Goal: Obtain resource: Download file/media

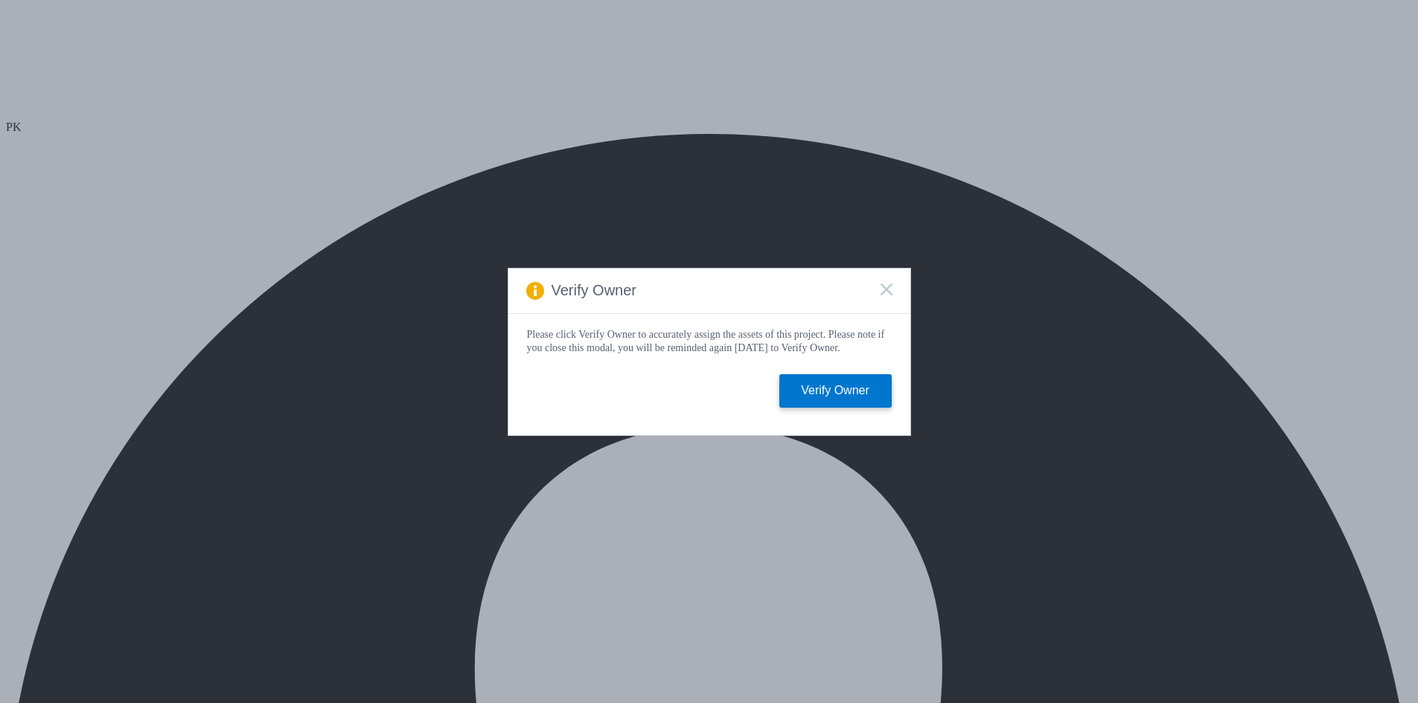
click at [887, 286] on rect at bounding box center [886, 289] width 13 height 13
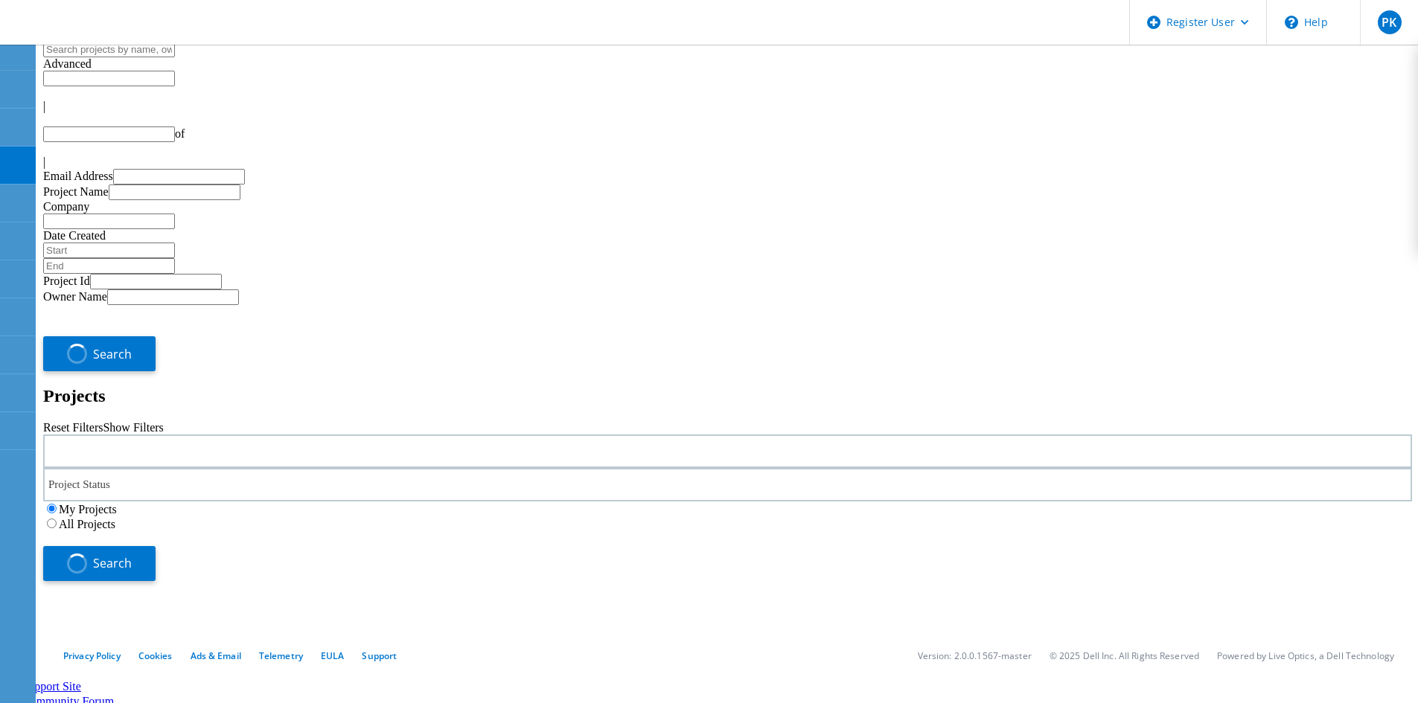
type input "1"
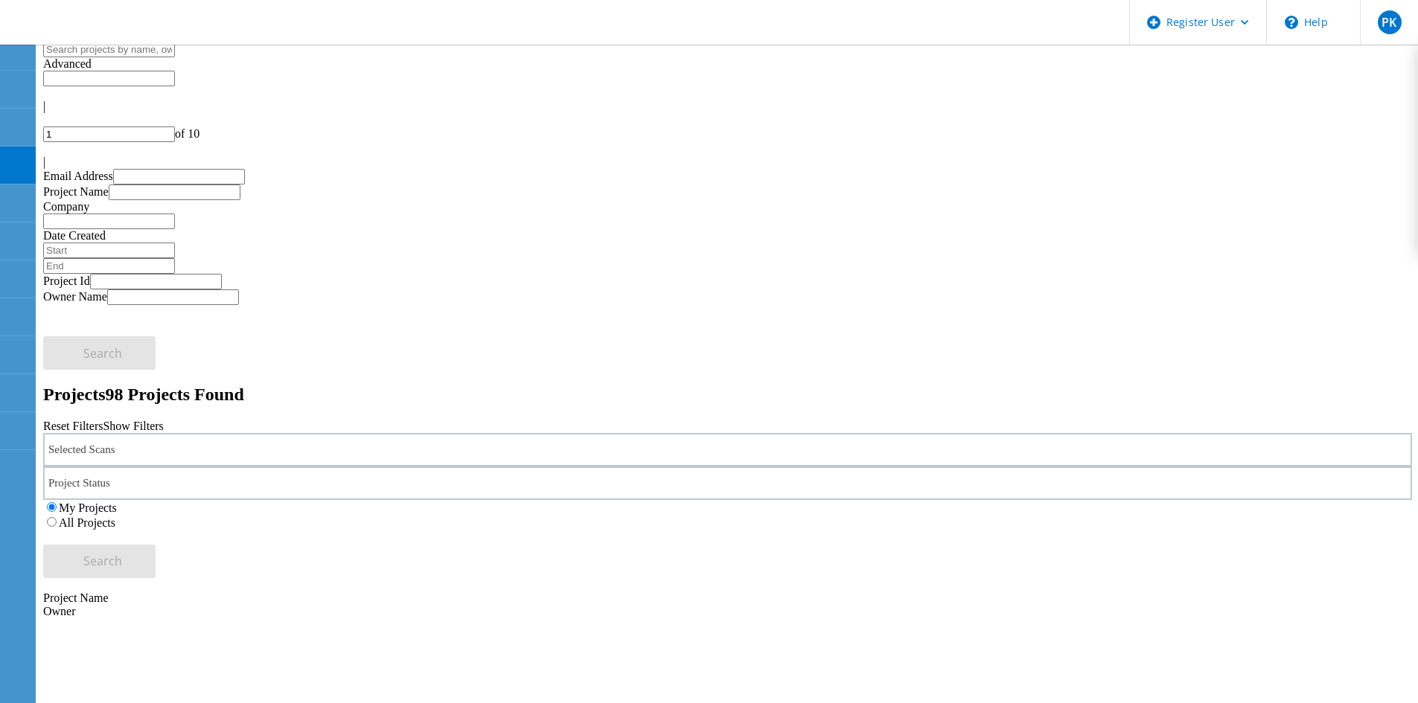
click at [115, 516] on label "All Projects" at bounding box center [87, 522] width 57 height 13
click at [57, 517] on input "All Projects" at bounding box center [52, 522] width 10 height 10
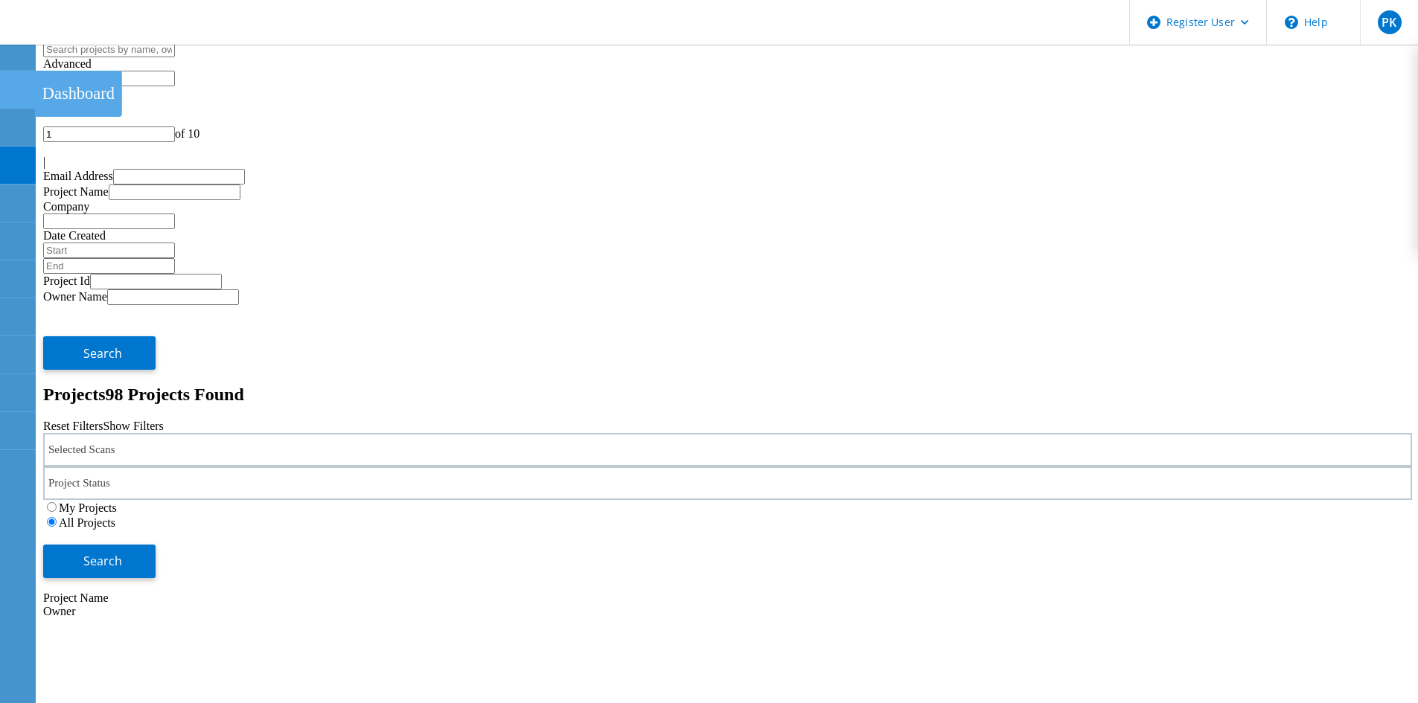
click at [19, 83] on icon at bounding box center [17, 90] width 18 height 14
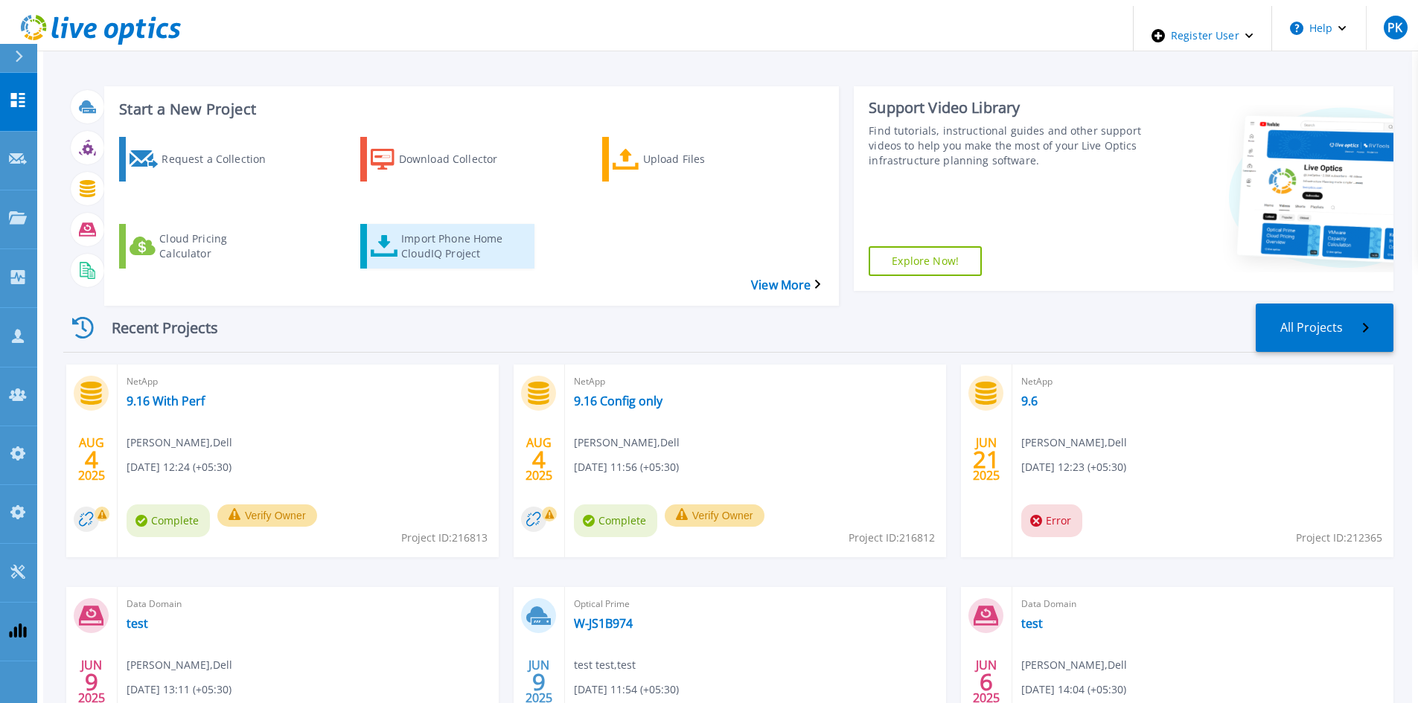
click at [442, 228] on div "Import Phone Home CloudIQ Project" at bounding box center [460, 246] width 119 height 37
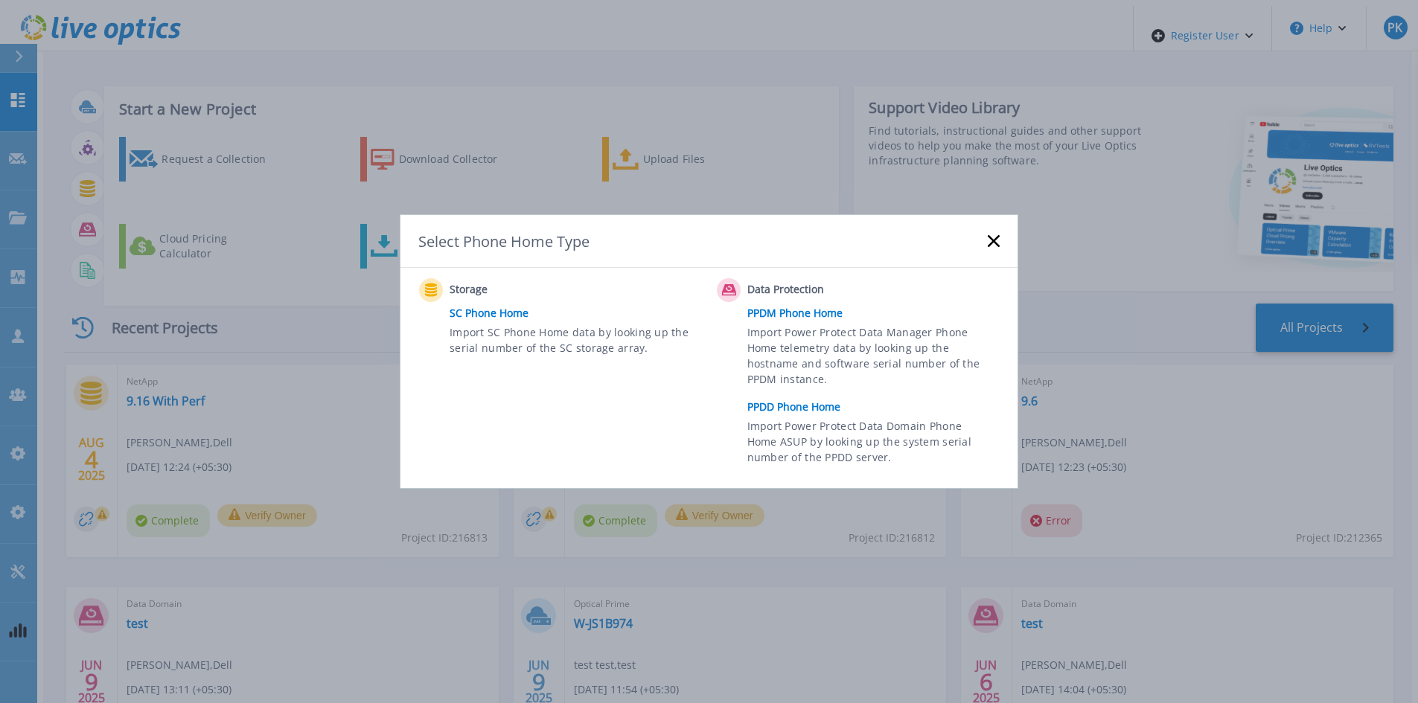
click at [799, 409] on link "PPDD Phone Home" at bounding box center [877, 407] width 260 height 22
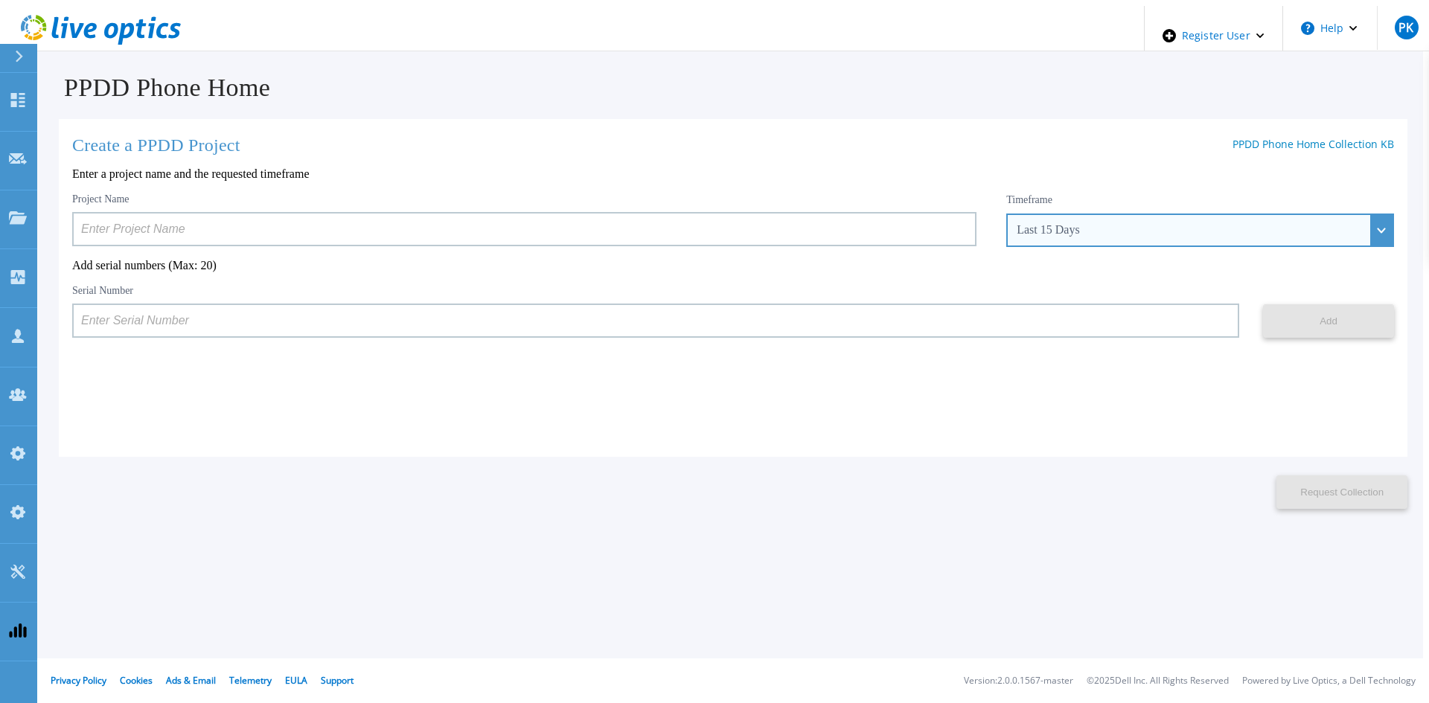
click at [1131, 228] on div "Last 15 Days" at bounding box center [1191, 229] width 350 height 13
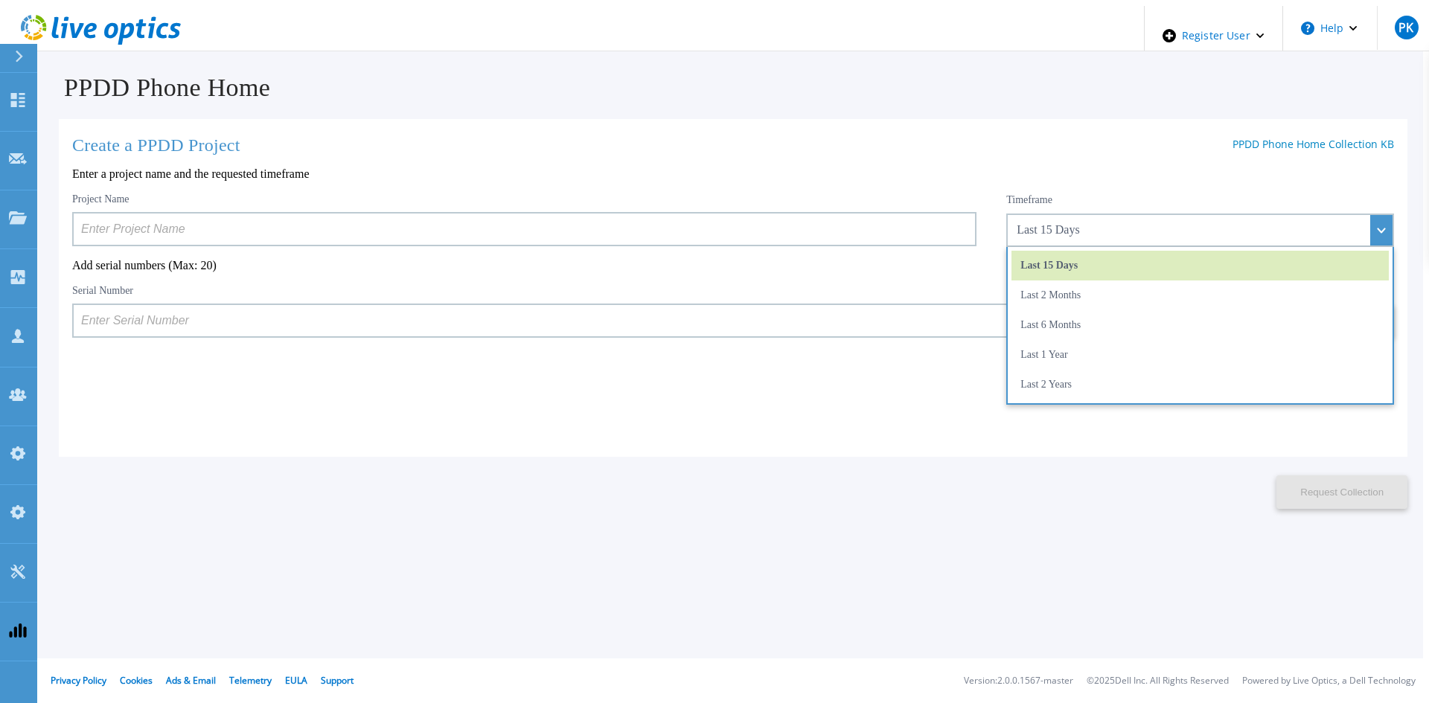
click at [586, 372] on div "Create a PPDD Project PPDD Phone Home Collection KB Enter a project name and th…" at bounding box center [733, 288] width 1348 height 338
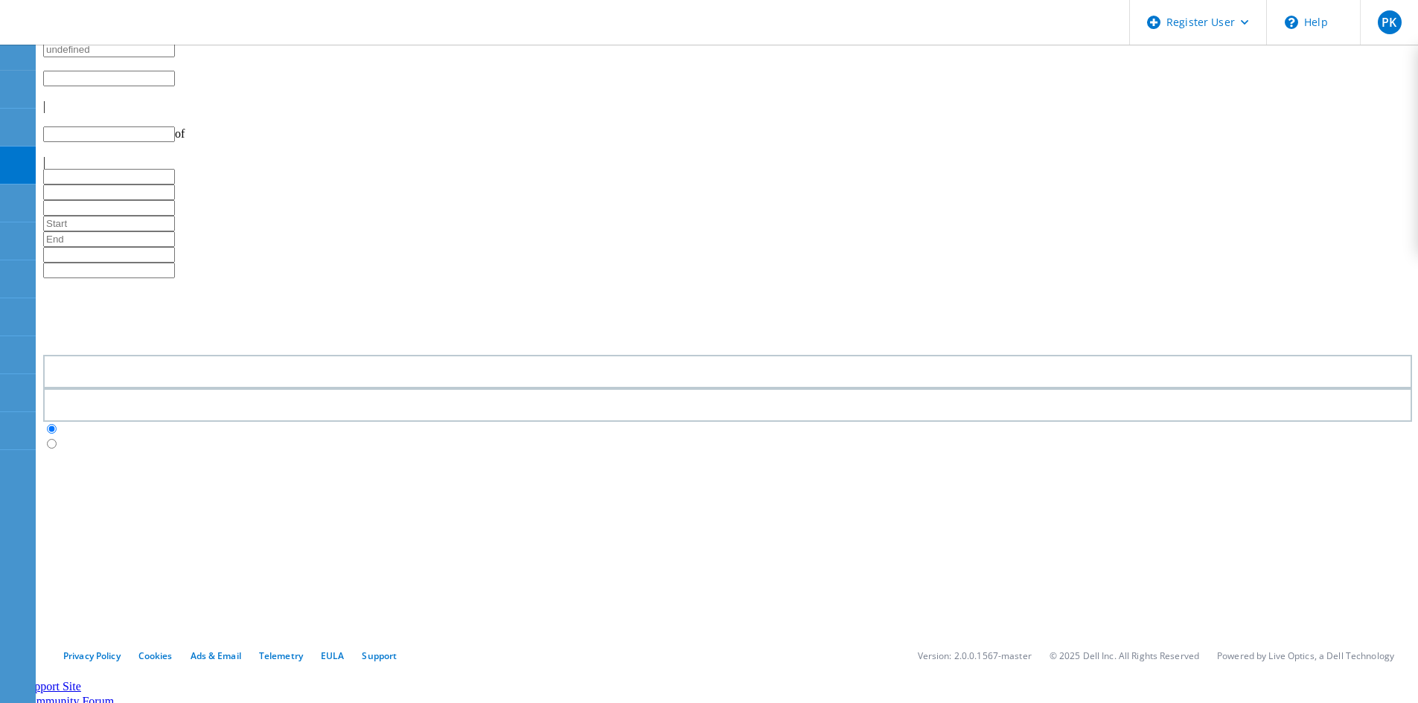
type input "1"
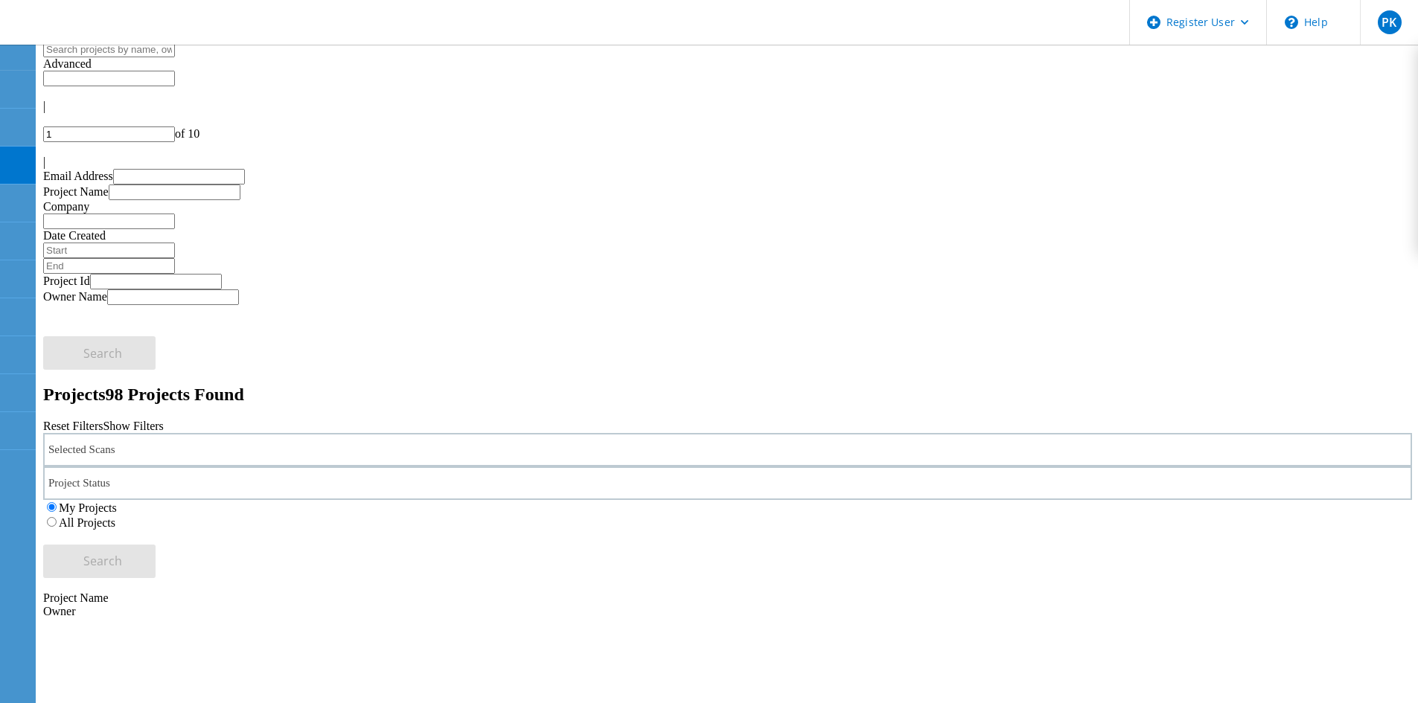
click at [115, 516] on label "All Projects" at bounding box center [87, 522] width 57 height 13
click at [57, 517] on input "All Projects" at bounding box center [52, 522] width 10 height 10
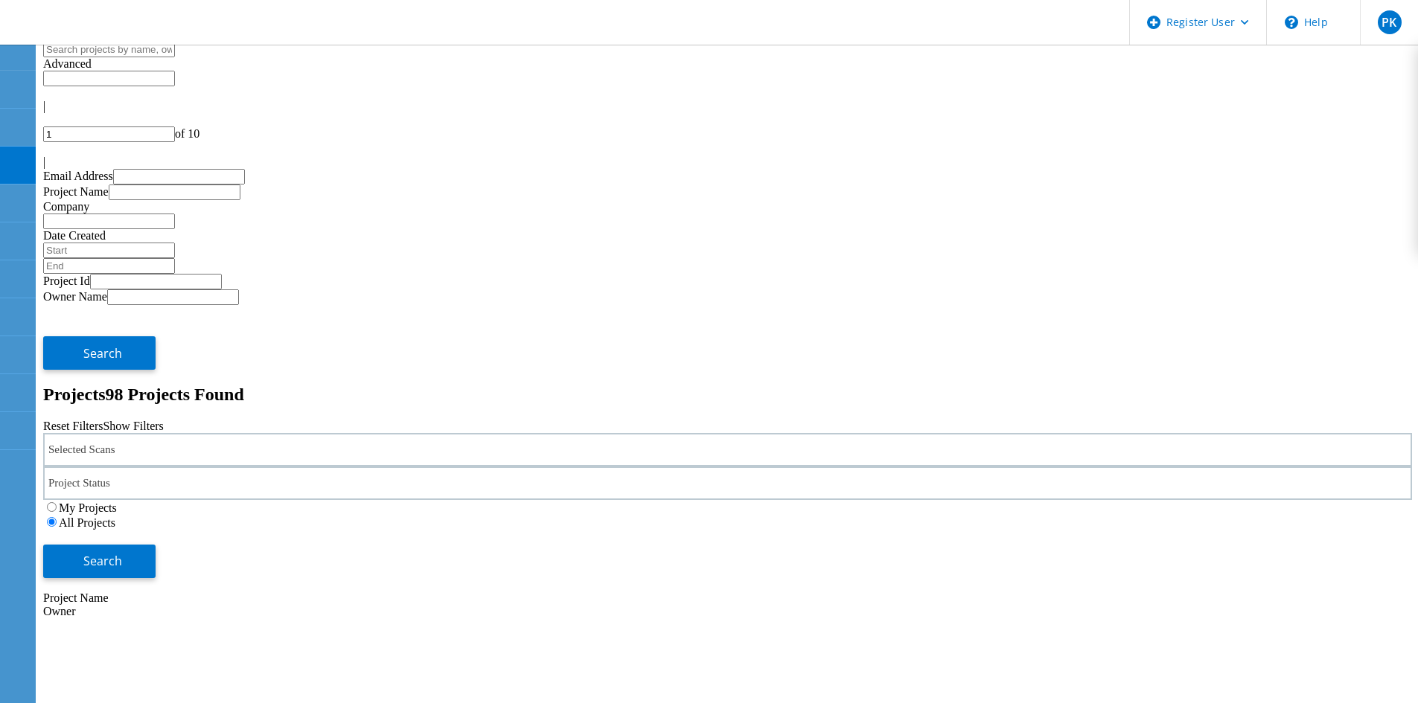
click at [342, 433] on div "Selected Scans" at bounding box center [727, 449] width 1368 height 33
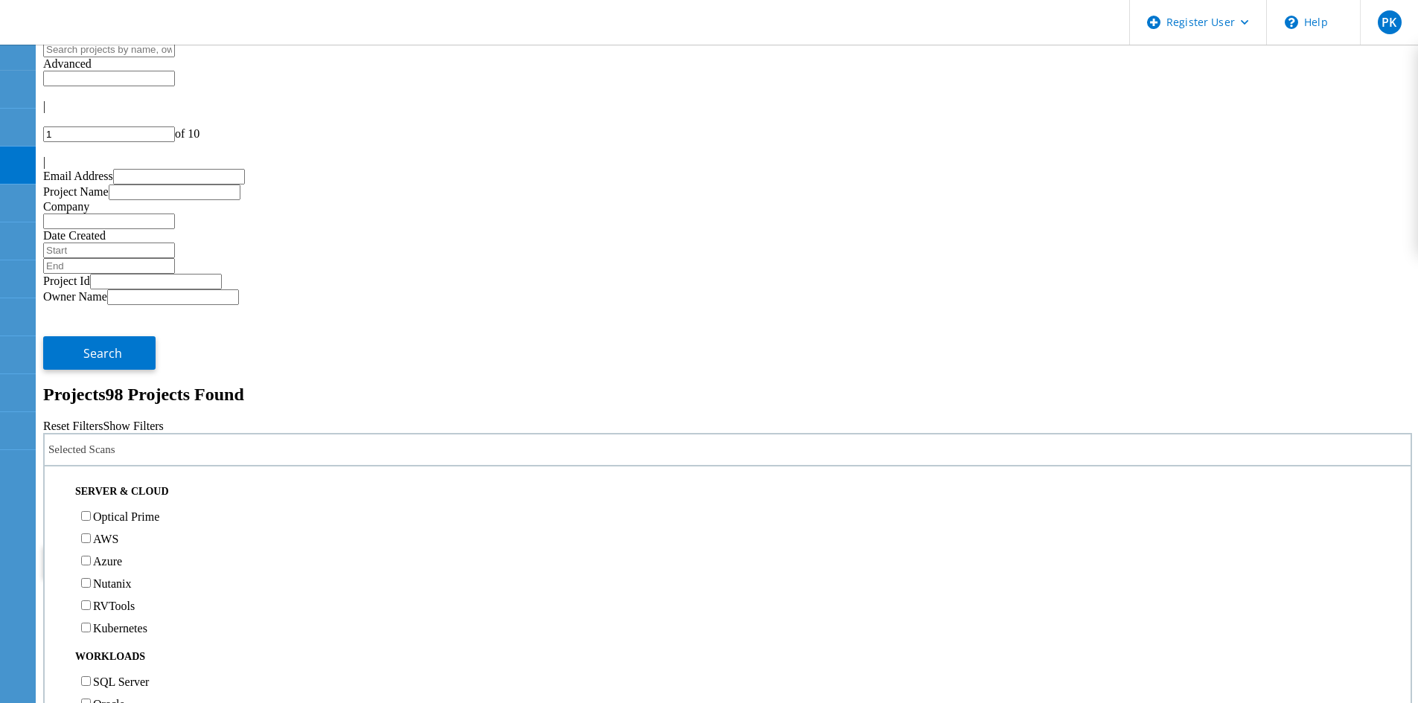
click at [270, 433] on div "Selected Scans" at bounding box center [727, 449] width 1368 height 33
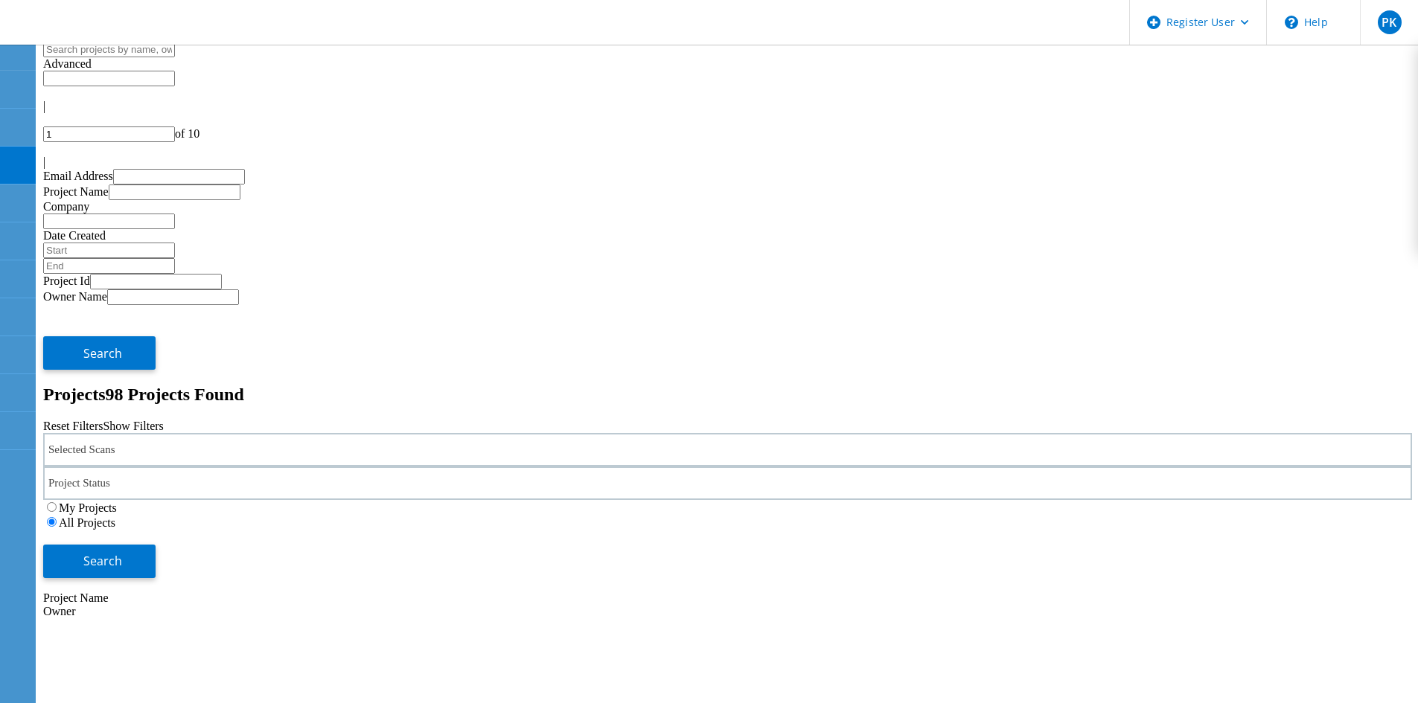
click at [237, 433] on div "Selected Scans" at bounding box center [727, 449] width 1368 height 33
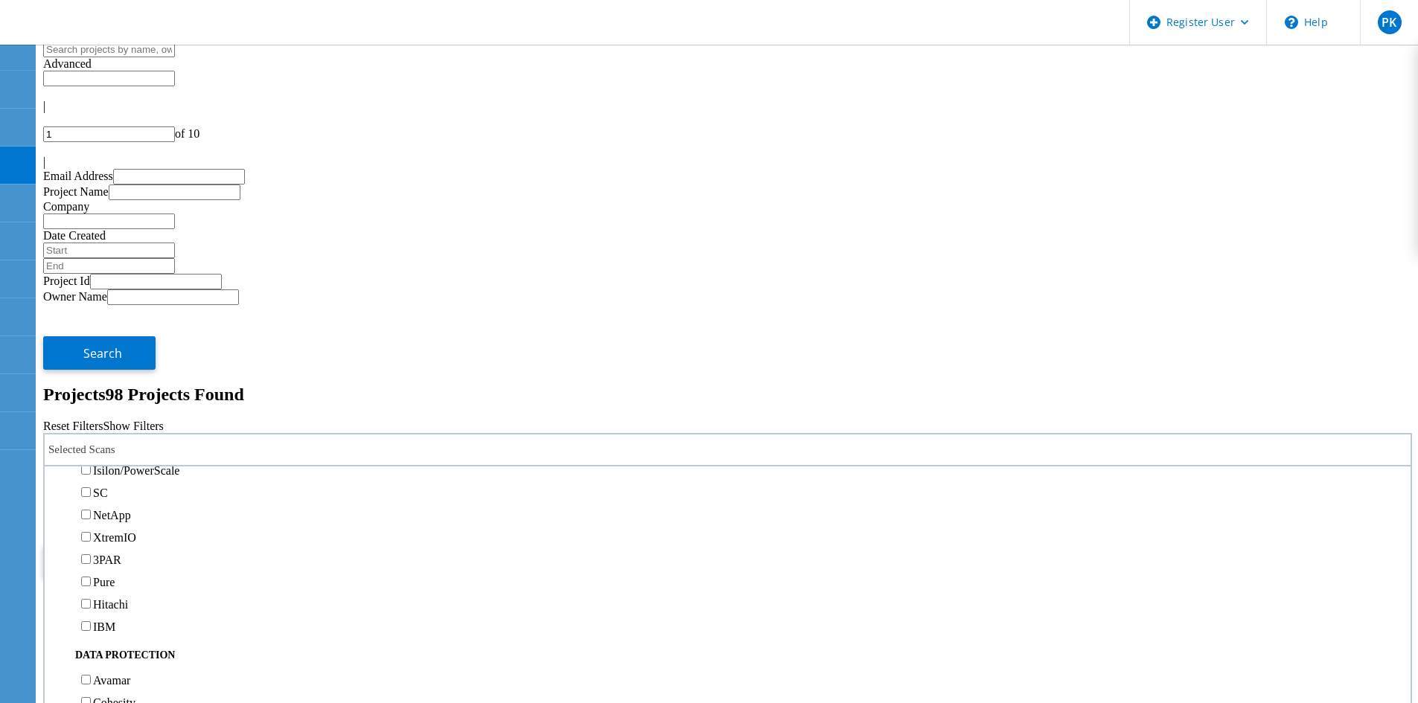
scroll to position [446, 0]
click at [112, 439] on label "Isilon/PowerScale" at bounding box center [136, 445] width 86 height 13
click at [91, 440] on input "Isilon/PowerScale" at bounding box center [86, 445] width 10 height 10
click at [1242, 433] on div "Selected Scans 1 Server & Cloud Optical Prime AWS Azure Nutanix RVTools Kuberne…" at bounding box center [727, 505] width 1368 height 145
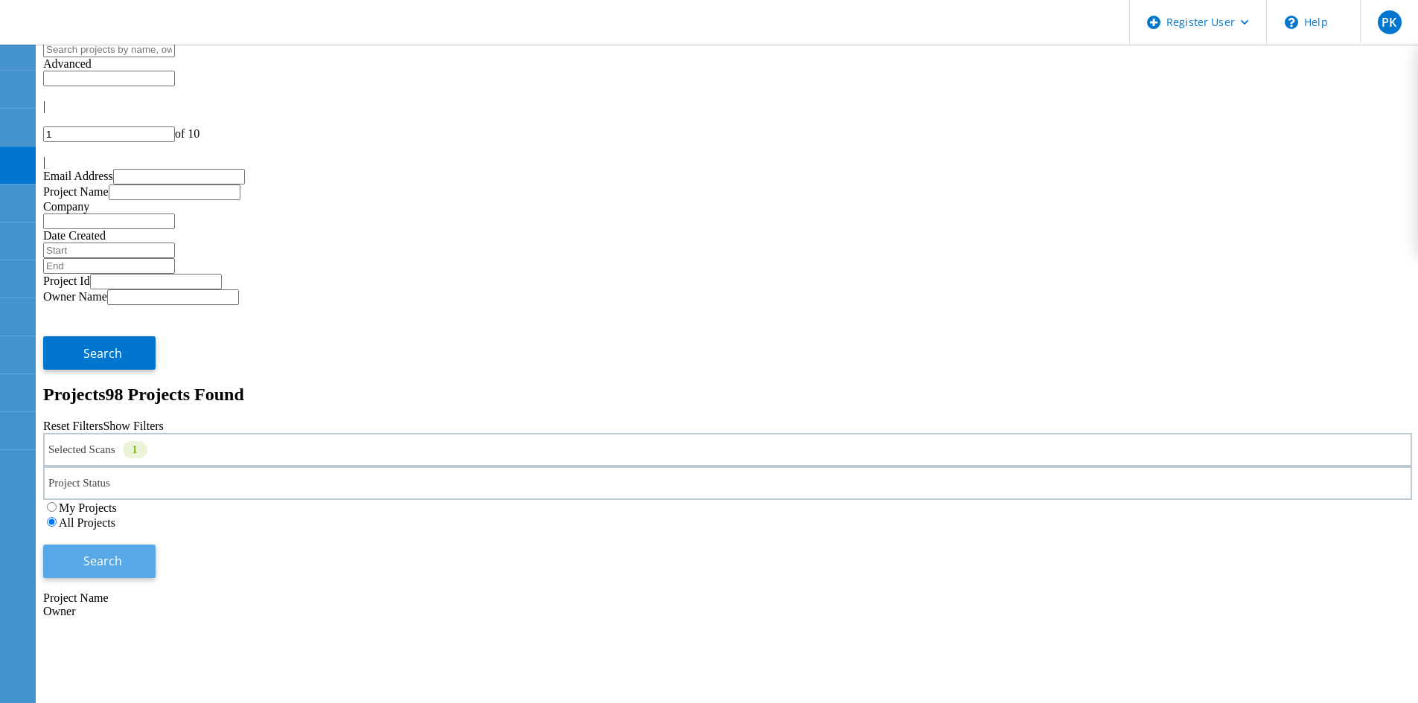
click at [122, 553] on span "Search" at bounding box center [102, 561] width 39 height 16
